Goal: Navigation & Orientation: Find specific page/section

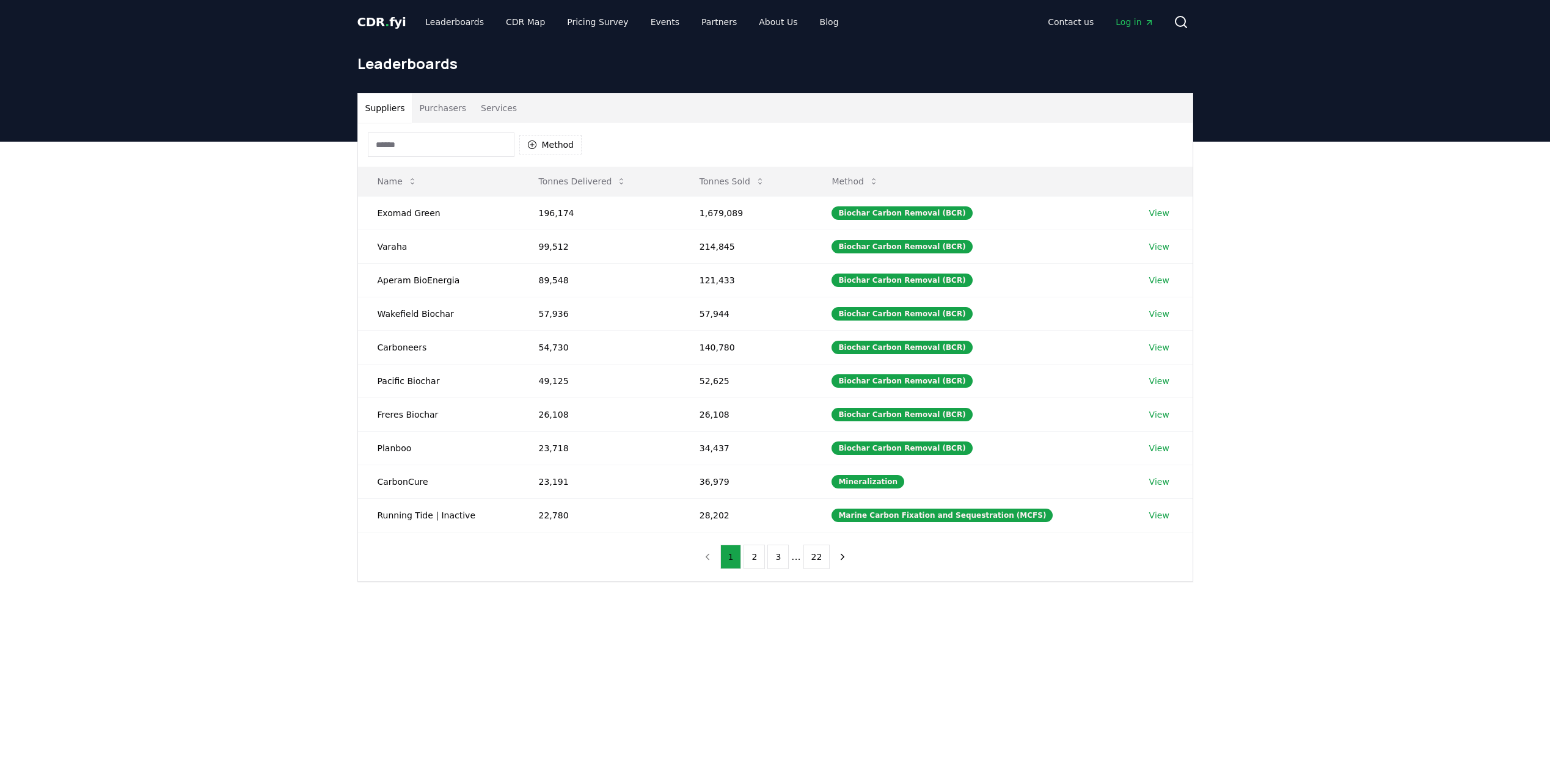
click at [199, 425] on div "Suppliers Purchasers Services Method Name Tonnes Delivered Tonnes Sold Method E…" at bounding box center [775, 386] width 1550 height 490
click at [468, 16] on link "Leaderboards" at bounding box center [455, 21] width 78 height 22
click at [1130, 16] on span "Log in" at bounding box center [1134, 21] width 38 height 13
click at [448, 22] on link "Leaderboards" at bounding box center [455, 21] width 78 height 22
click at [398, 25] on span "CDR . fyi" at bounding box center [381, 21] width 49 height 15
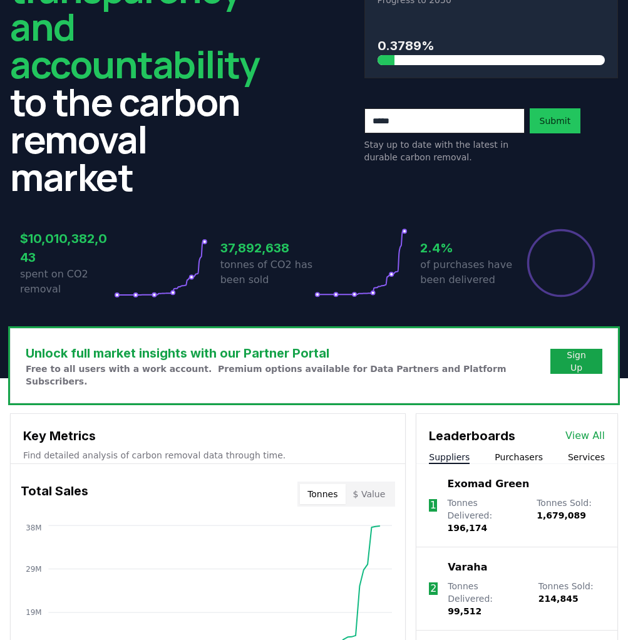
scroll to position [47, 0]
